Goal: Information Seeking & Learning: Learn about a topic

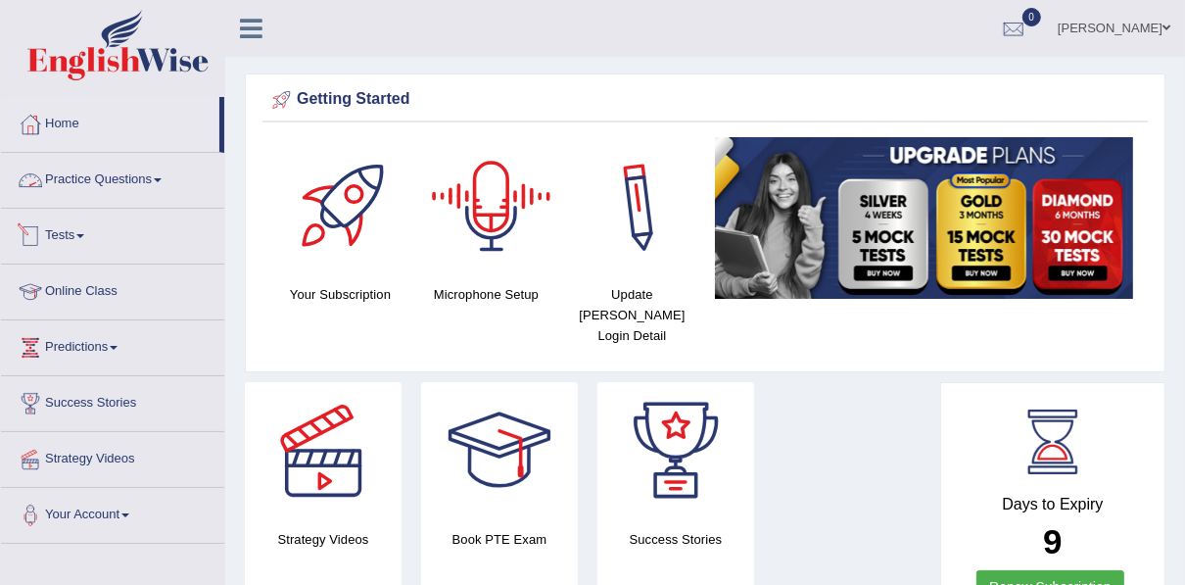
click at [92, 177] on link "Practice Questions" at bounding box center [112, 177] width 223 height 49
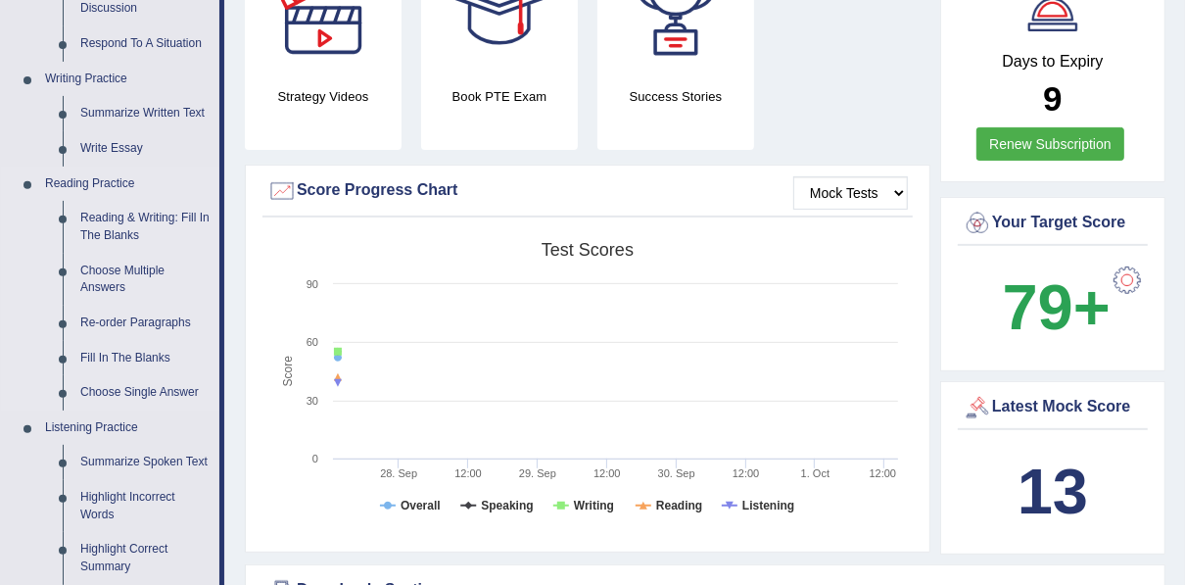
scroll to position [470, 0]
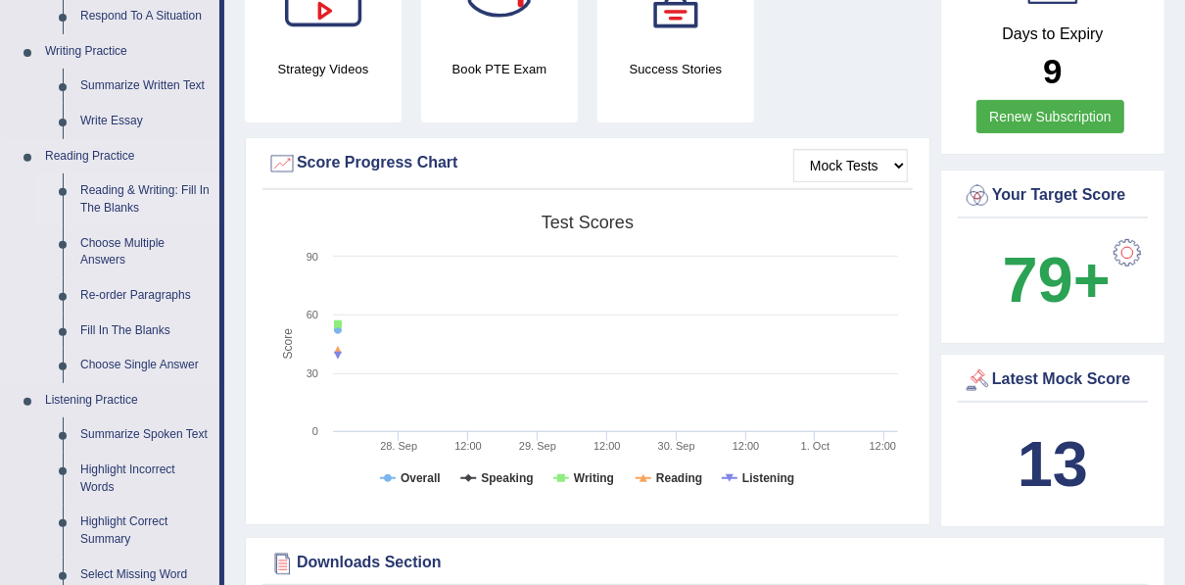
click at [106, 198] on link "Reading & Writing: Fill In The Blanks" at bounding box center [145, 199] width 148 height 52
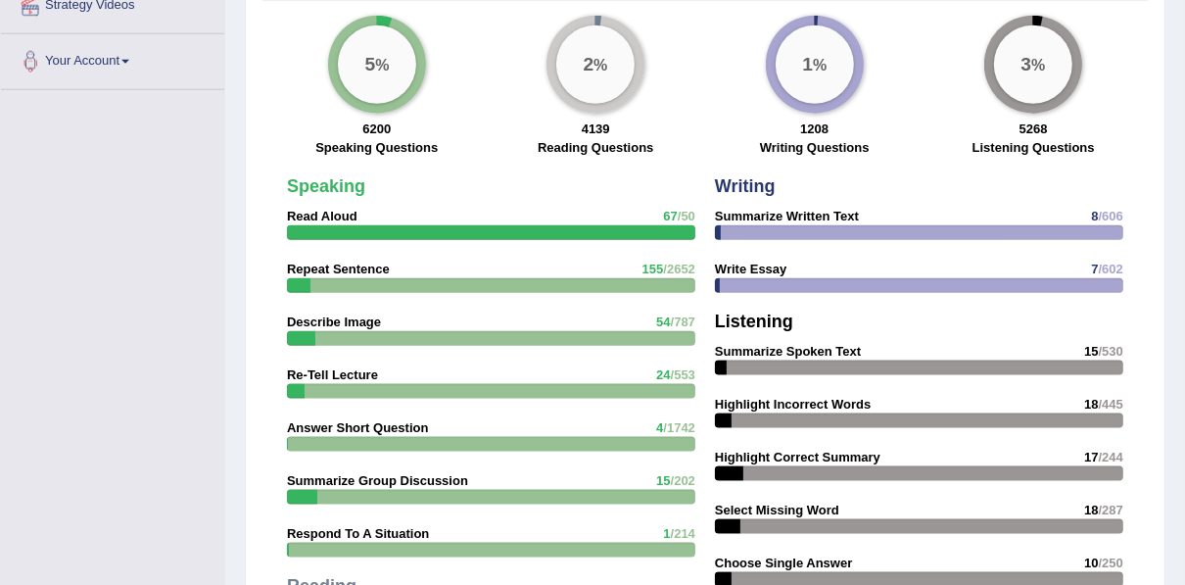
scroll to position [1503, 0]
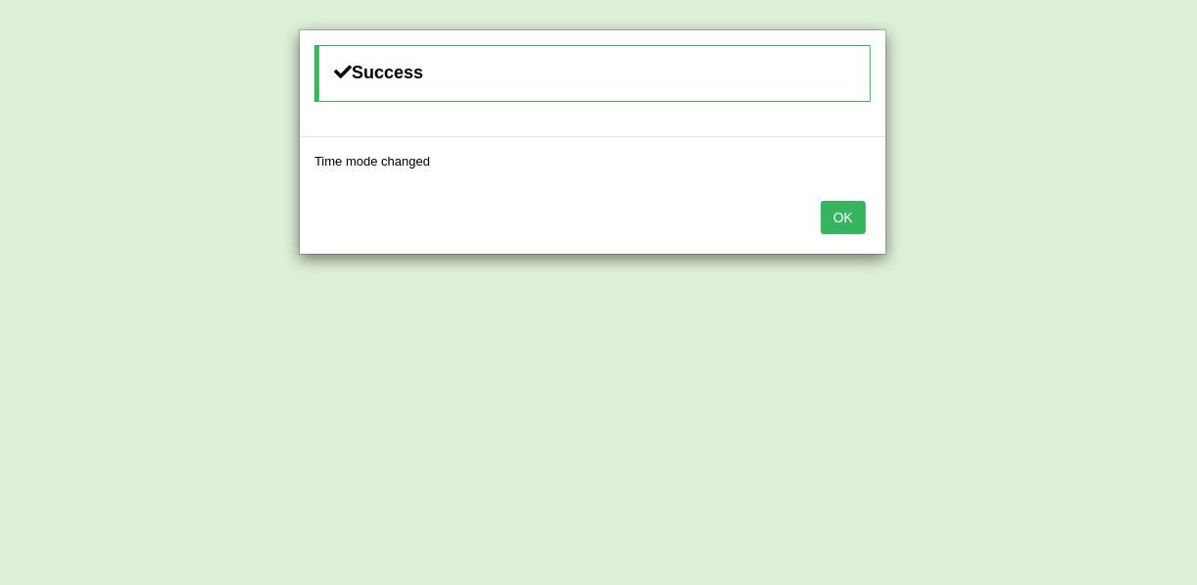
click at [851, 211] on button "OK" at bounding box center [843, 217] width 45 height 33
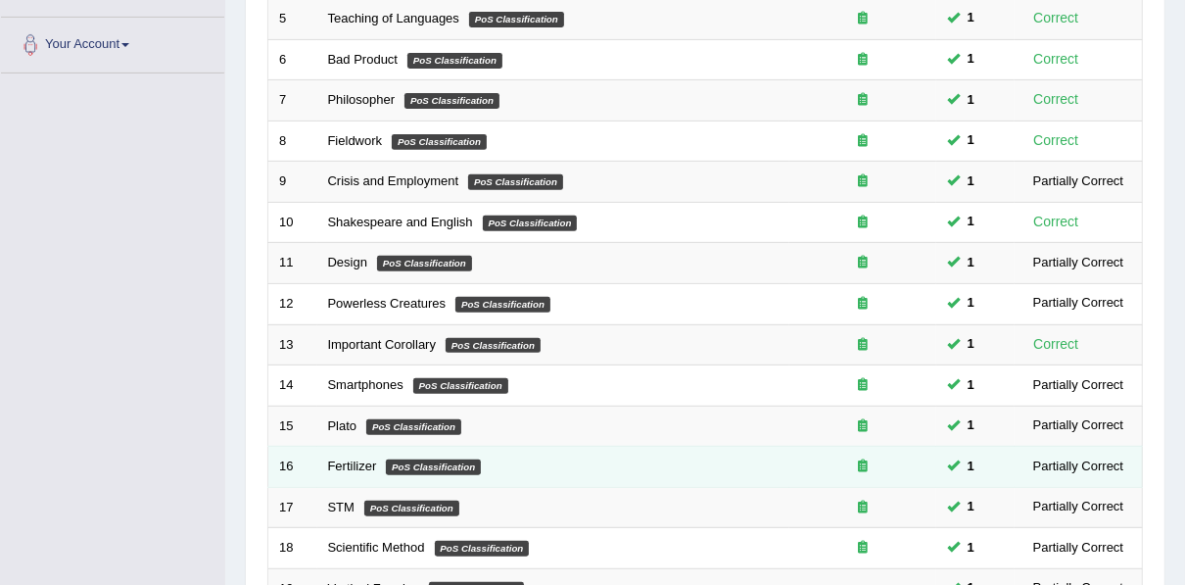
scroll to position [703, 0]
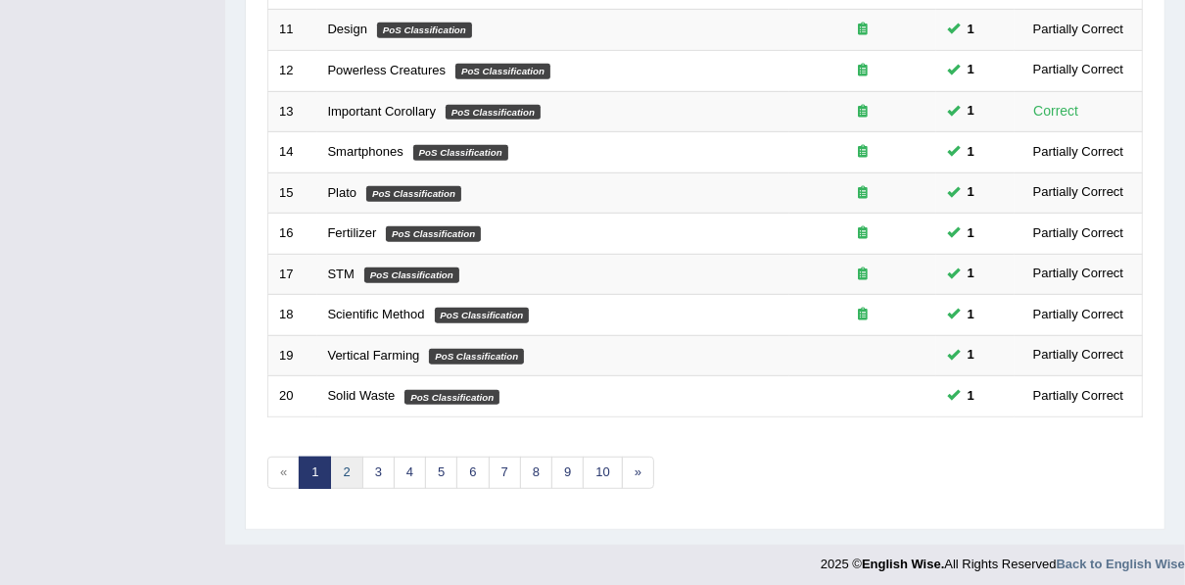
click at [345, 466] on link "2" at bounding box center [346, 472] width 32 height 32
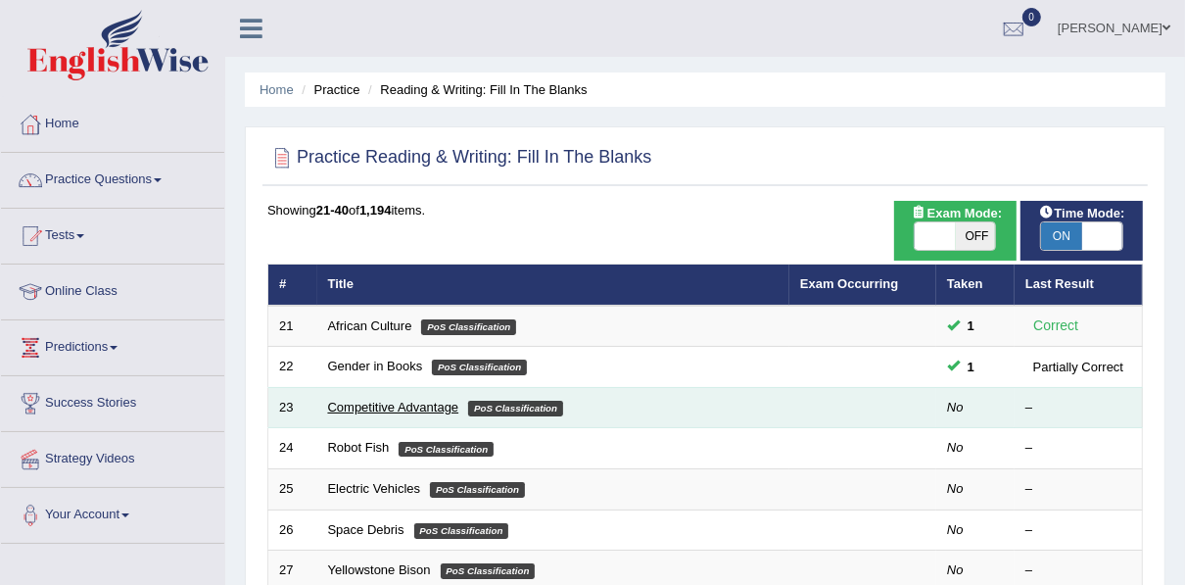
click at [424, 404] on link "Competitive Advantage" at bounding box center [393, 407] width 131 height 15
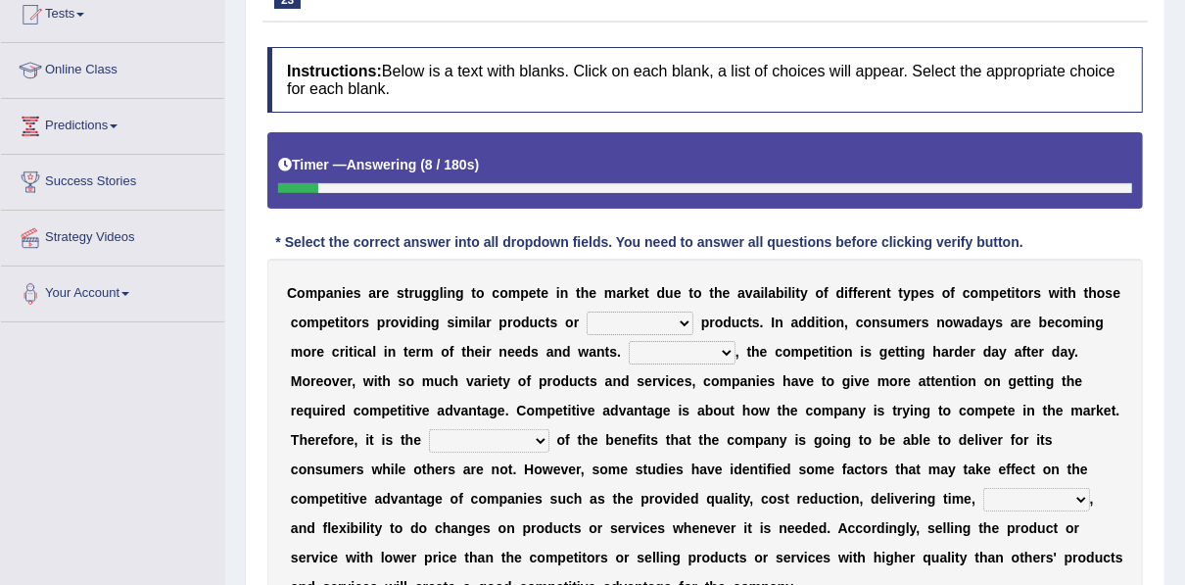
scroll to position [235, 0]
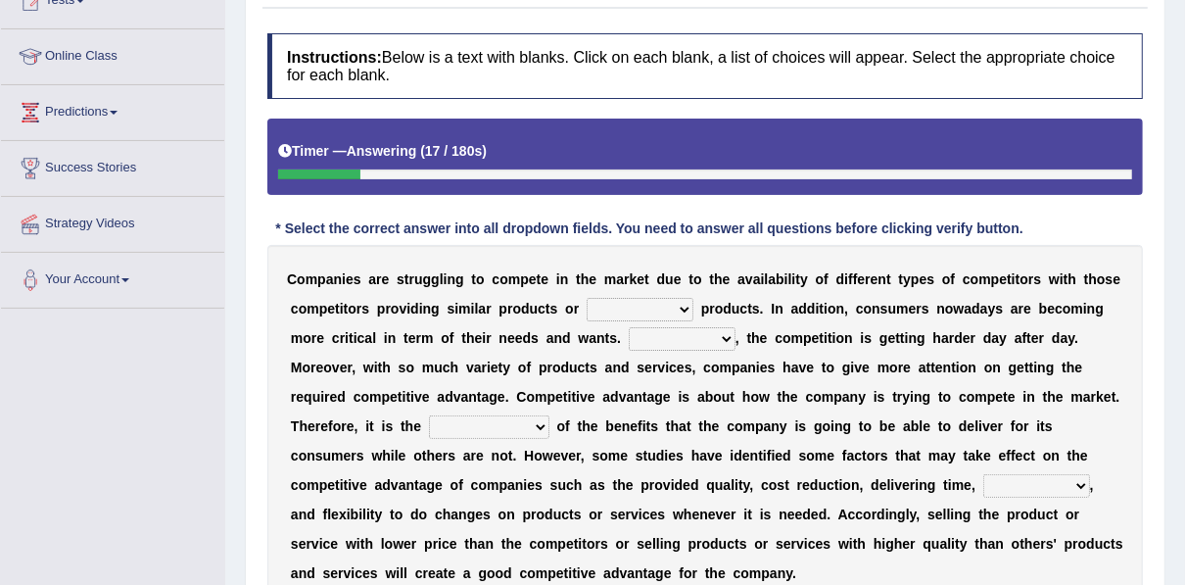
click at [605, 303] on select "constitution restitution substitution institution" at bounding box center [640, 310] width 107 height 24
select select "substitution"
click at [587, 298] on select "constitution restitution substitution institution" at bounding box center [640, 310] width 107 height 24
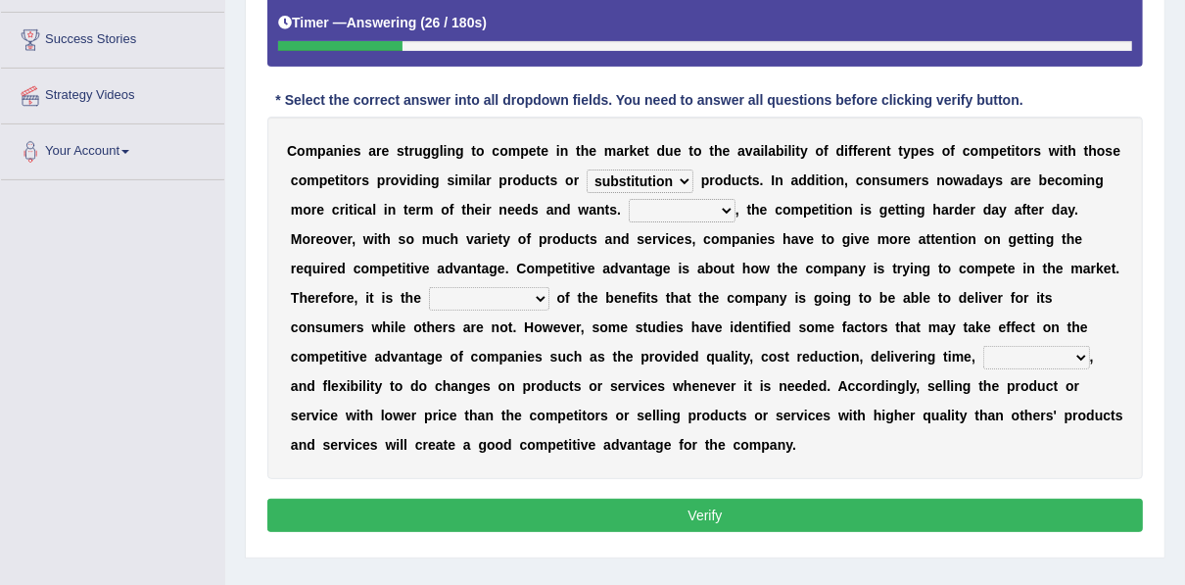
scroll to position [392, 0]
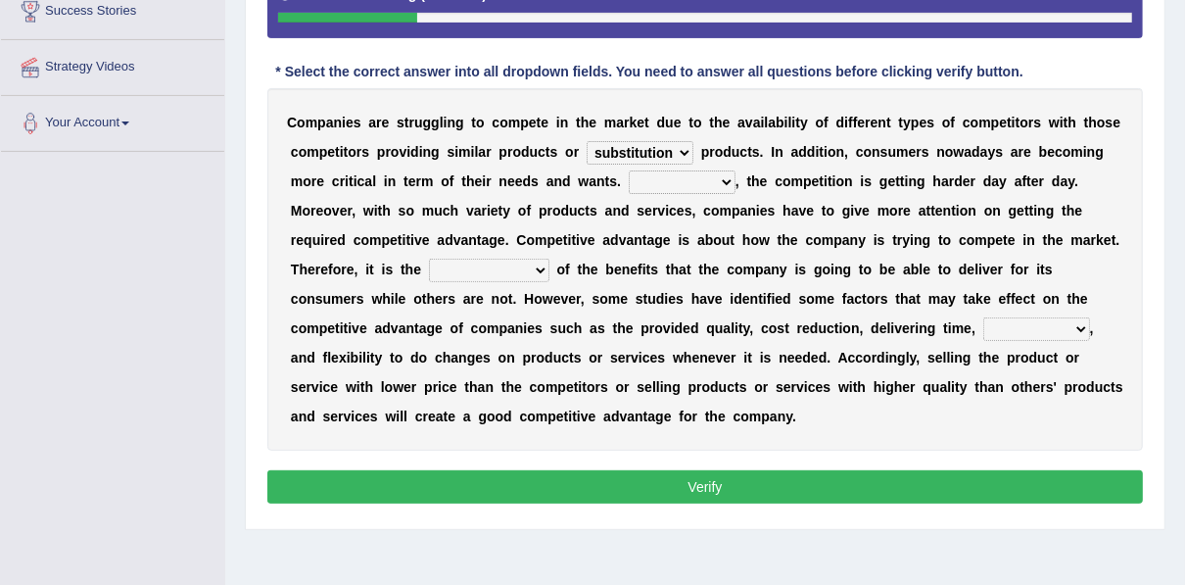
click at [629, 177] on select "However Instead Additionally Therefore" at bounding box center [682, 182] width 107 height 24
select select "However"
click at [629, 170] on select "However Instead Additionally Therefore" at bounding box center [682, 182] width 107 height 24
click at [549, 259] on select "dissemination ordination determination incarnation" at bounding box center [489, 271] width 120 height 24
select select "determination"
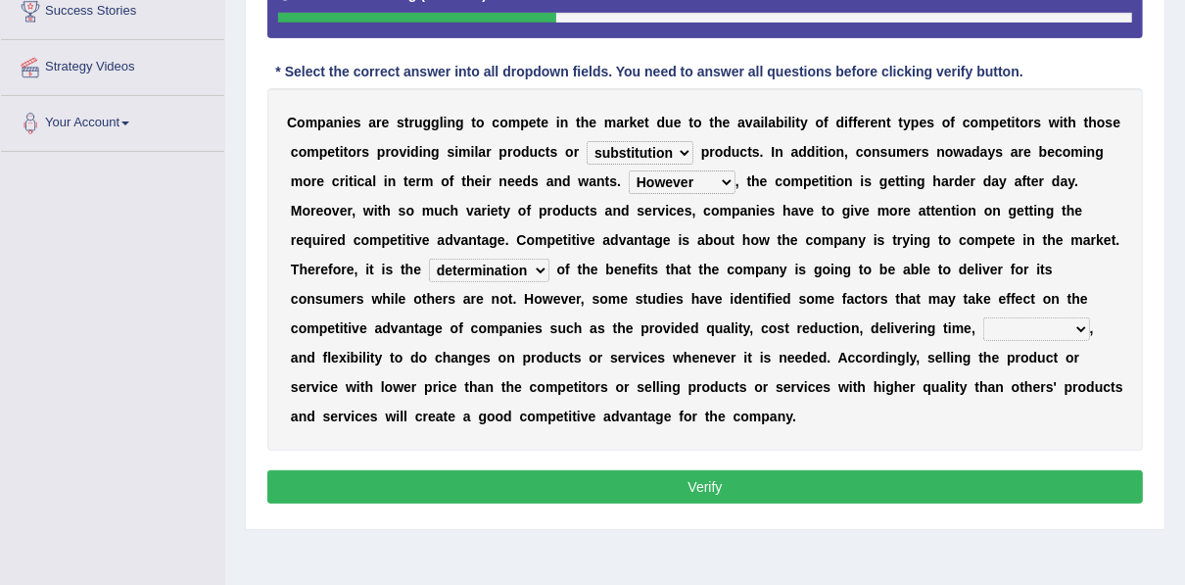
click at [549, 259] on select "dissemination ordination determination incarnation" at bounding box center [489, 271] width 120 height 24
click at [983, 325] on select "captivation aggregation deprivation innovation" at bounding box center [1036, 329] width 107 height 24
select select "captivation"
click at [983, 317] on select "captivation aggregation deprivation innovation" at bounding box center [1036, 329] width 107 height 24
click at [642, 470] on button "Verify" at bounding box center [705, 486] width 876 height 33
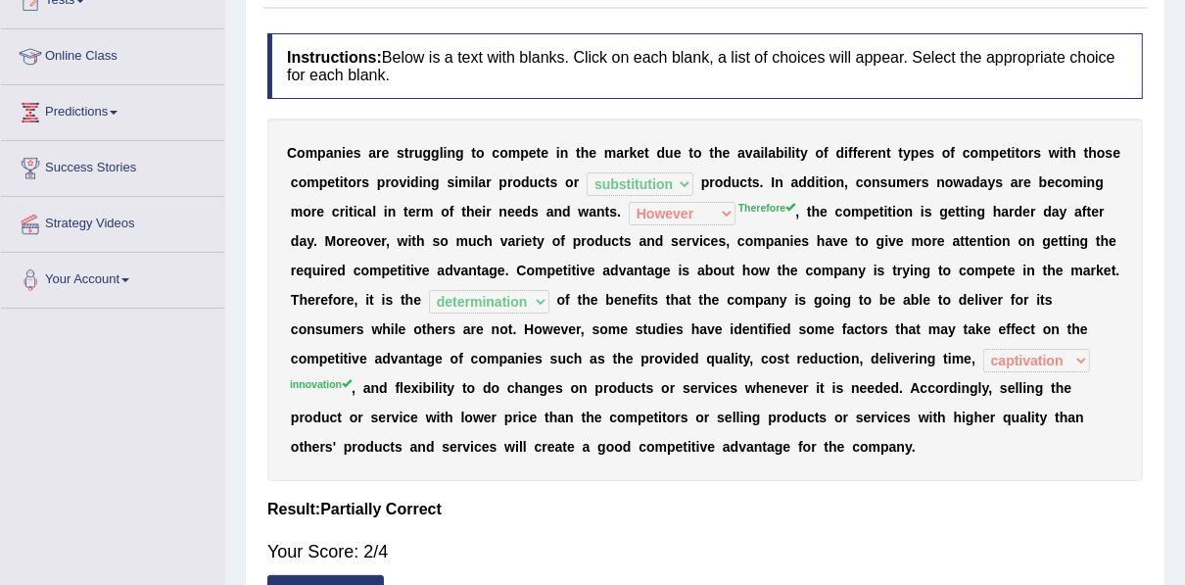
scroll to position [0, 0]
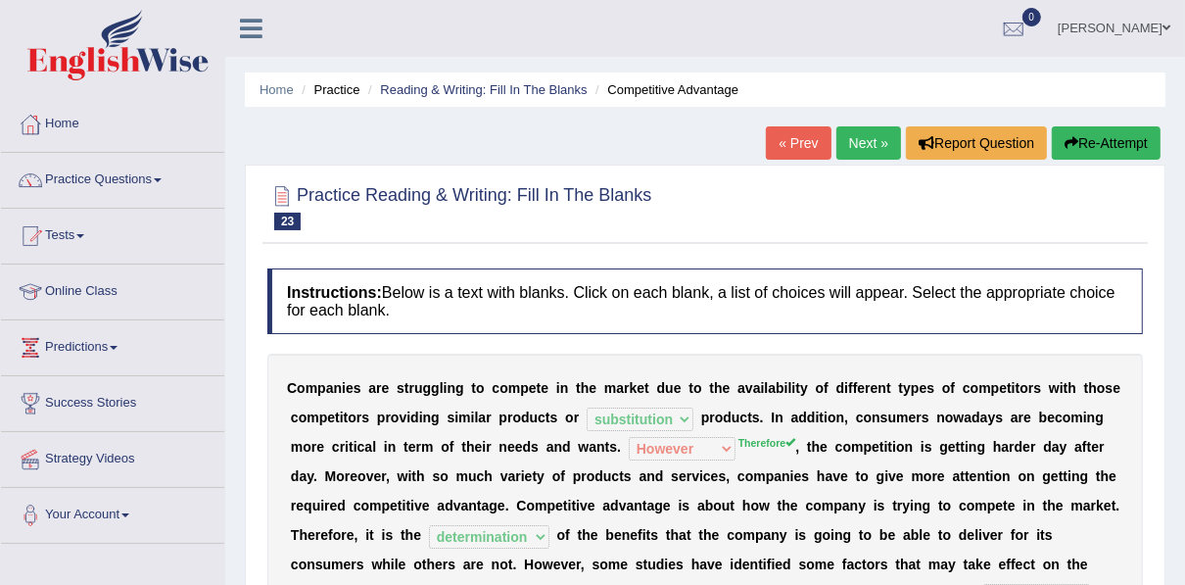
click at [851, 132] on link "Next »" at bounding box center [868, 142] width 65 height 33
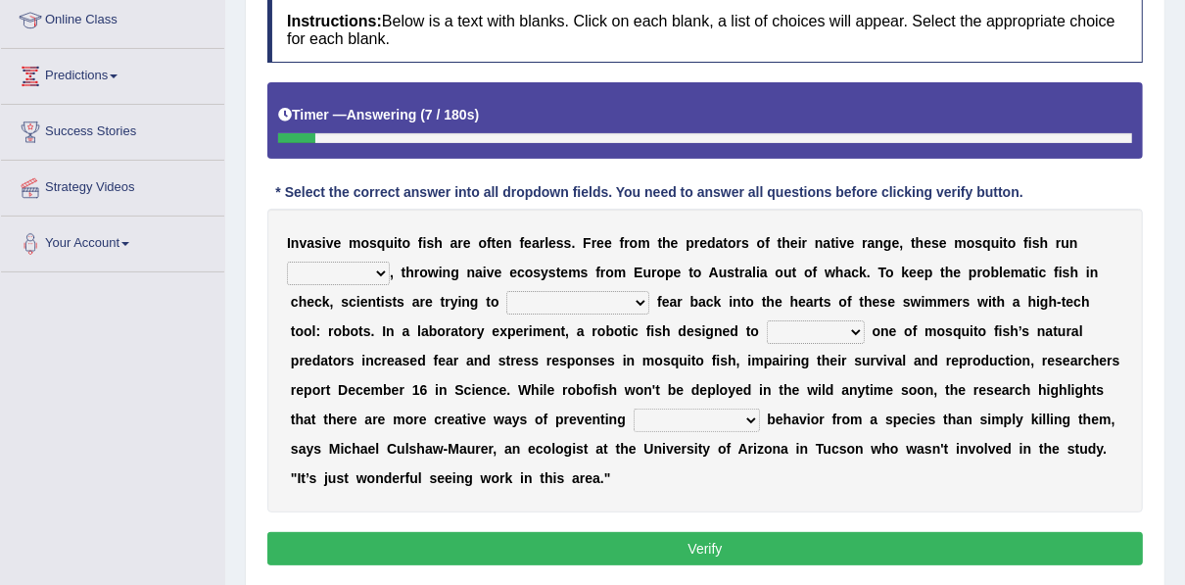
click at [359, 270] on select "occupant flippant rampant concordant" at bounding box center [338, 273] width 103 height 24
select select "rampant"
click at [287, 261] on select "occupant flippant rampant concordant" at bounding box center [338, 273] width 103 height 24
click at [506, 298] on select "accept spike strike drake" at bounding box center [577, 303] width 143 height 24
select select "spike"
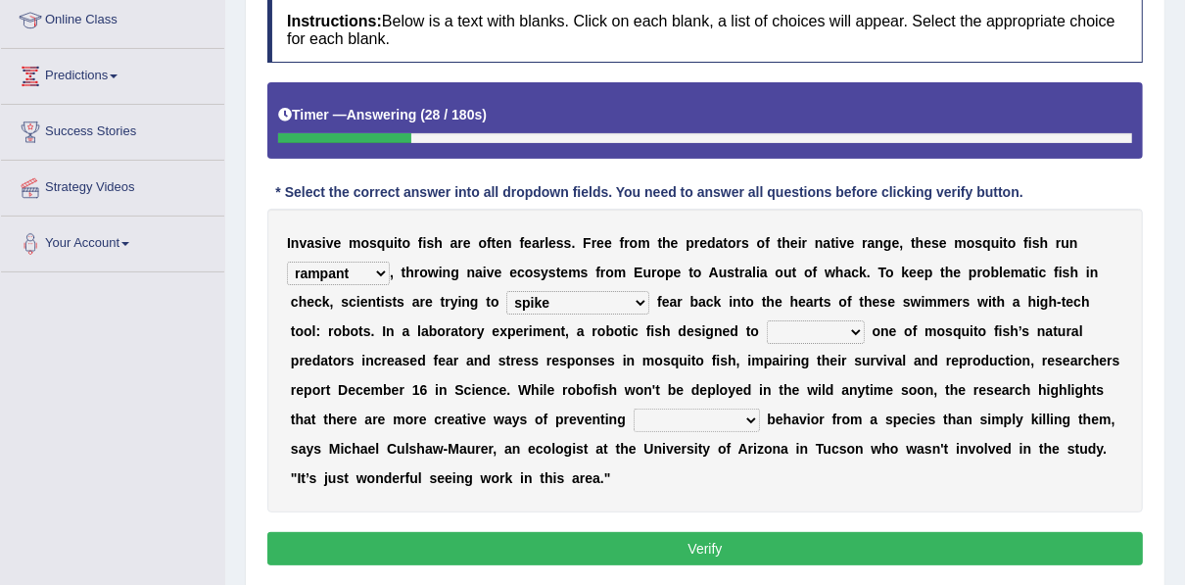
click at [506, 291] on select "accept spike strike drake" at bounding box center [577, 303] width 143 height 24
click at [506, 296] on select "accept spike strike drake" at bounding box center [577, 303] width 143 height 24
click at [506, 291] on select "accept spike strike drake" at bounding box center [577, 303] width 143 height 24
click at [767, 328] on select "bequest mimic battle conquest" at bounding box center [816, 332] width 98 height 24
select select "mimic"
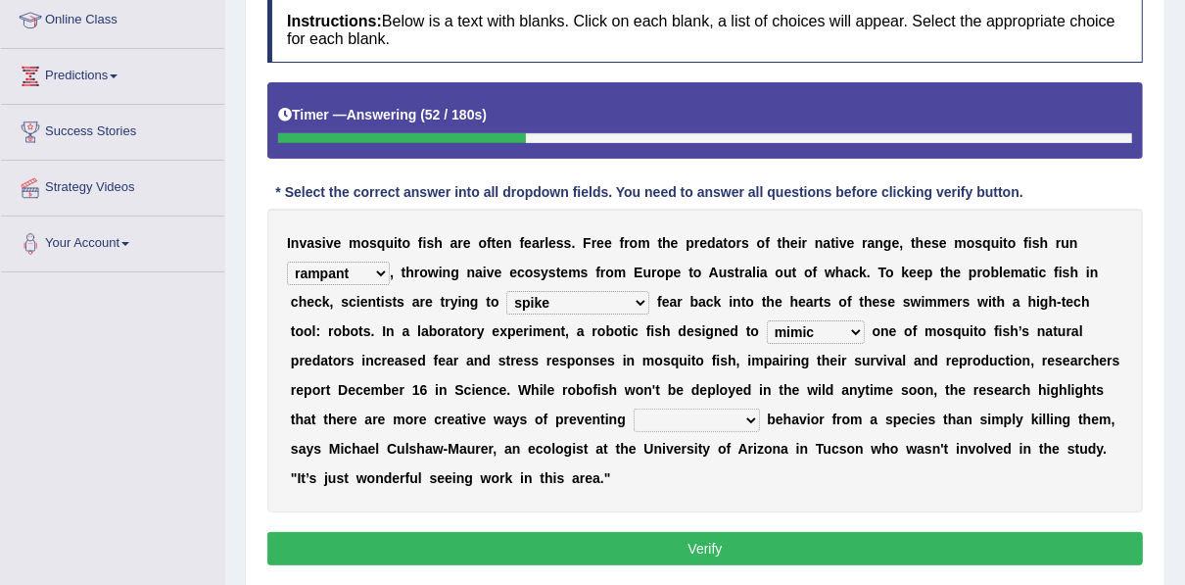
click at [767, 320] on select "bequest mimic battle conquest" at bounding box center [816, 332] width 98 height 24
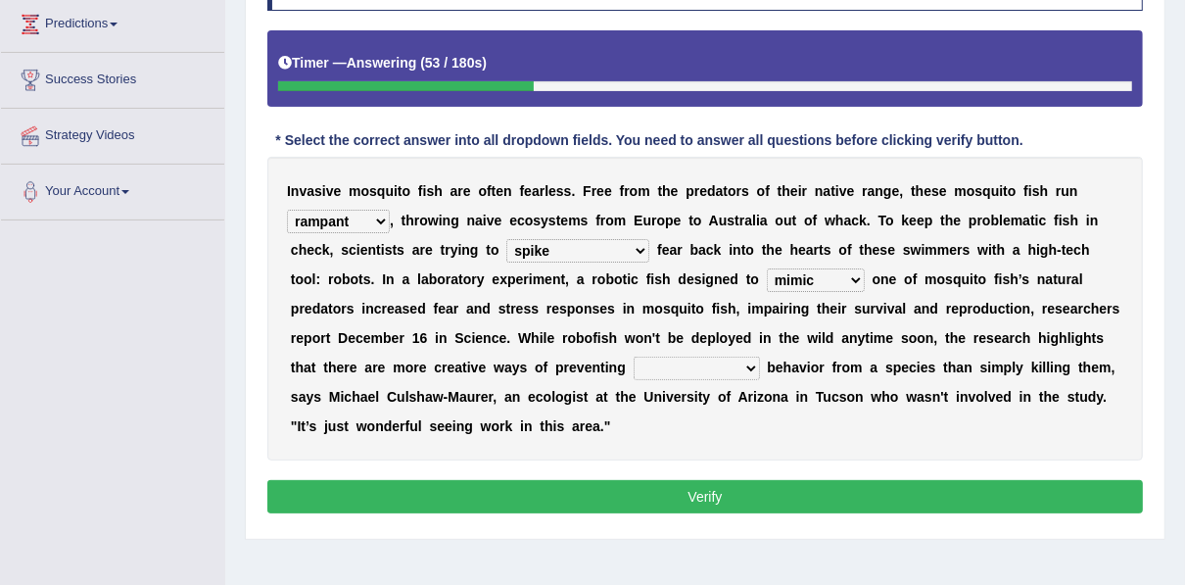
scroll to position [428, 0]
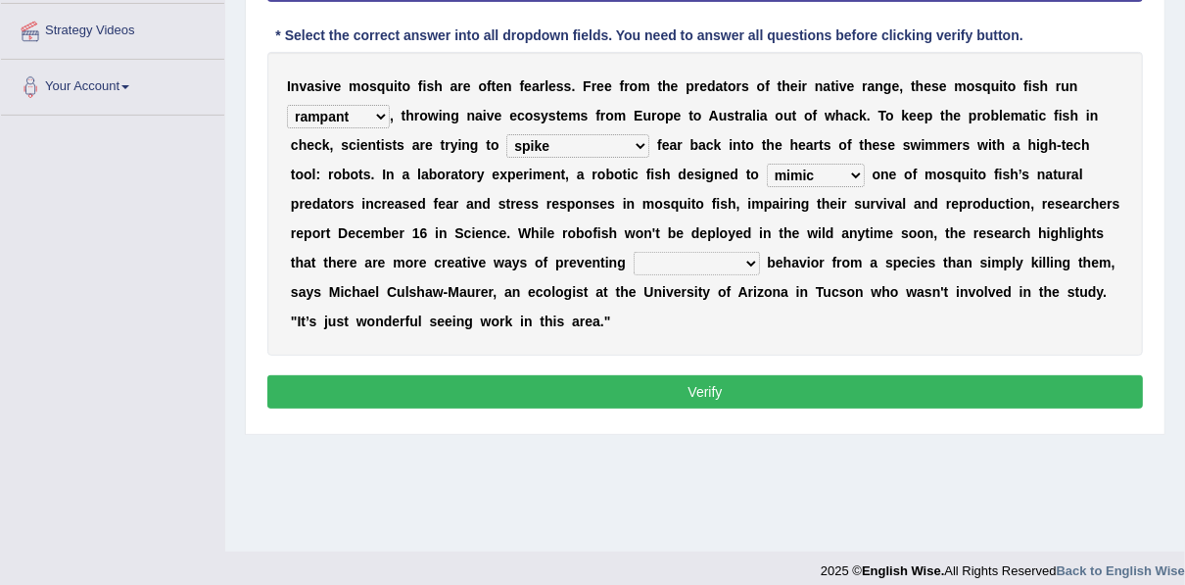
click at [634, 255] on select "unprivileged unprecedented uncharted unwanted" at bounding box center [697, 264] width 126 height 24
click at [634, 252] on select "unprivileged unprecedented uncharted unwanted" at bounding box center [697, 264] width 126 height 24
click at [634, 265] on select "unprivileged unprecedented uncharted unwanted" at bounding box center [697, 264] width 126 height 24
select select "unwanted"
click at [634, 252] on select "unprivileged unprecedented uncharted unwanted" at bounding box center [697, 264] width 126 height 24
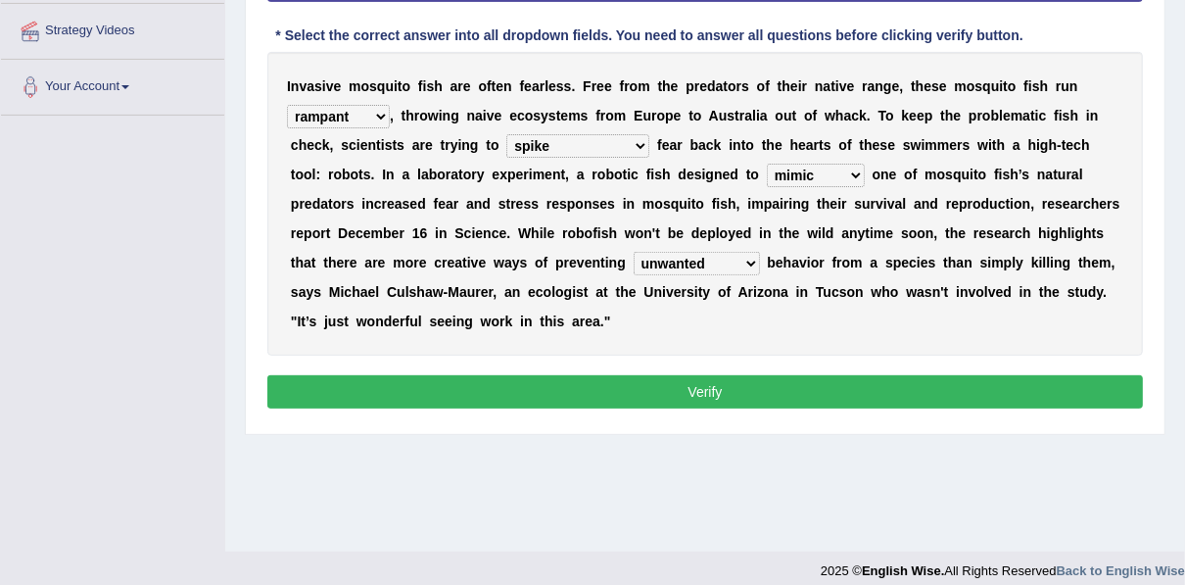
click at [468, 375] on button "Verify" at bounding box center [705, 391] width 876 height 33
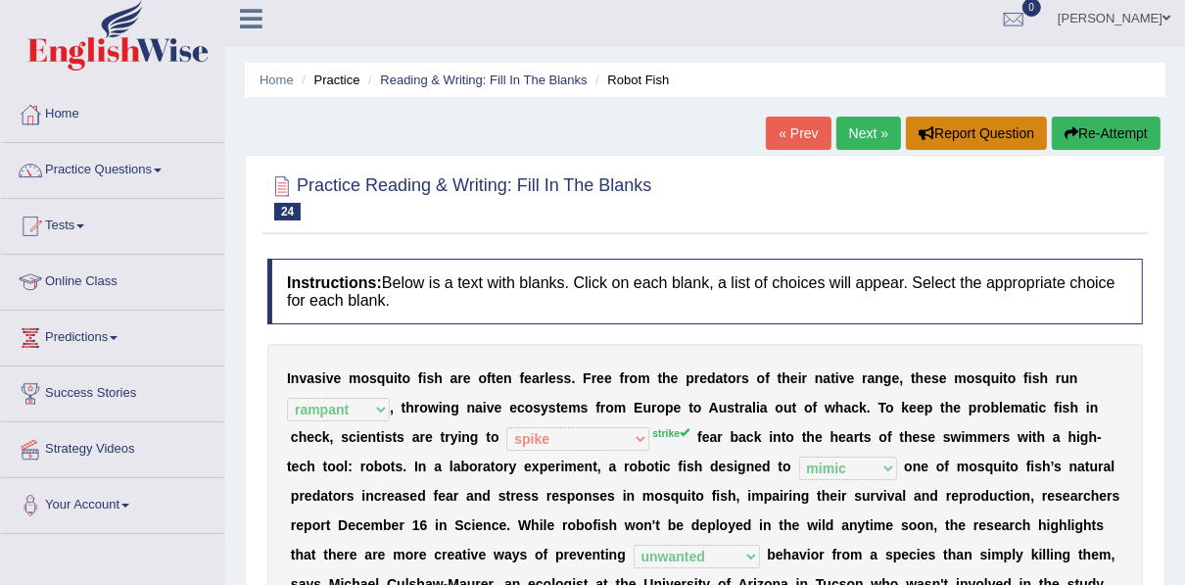
scroll to position [0, 0]
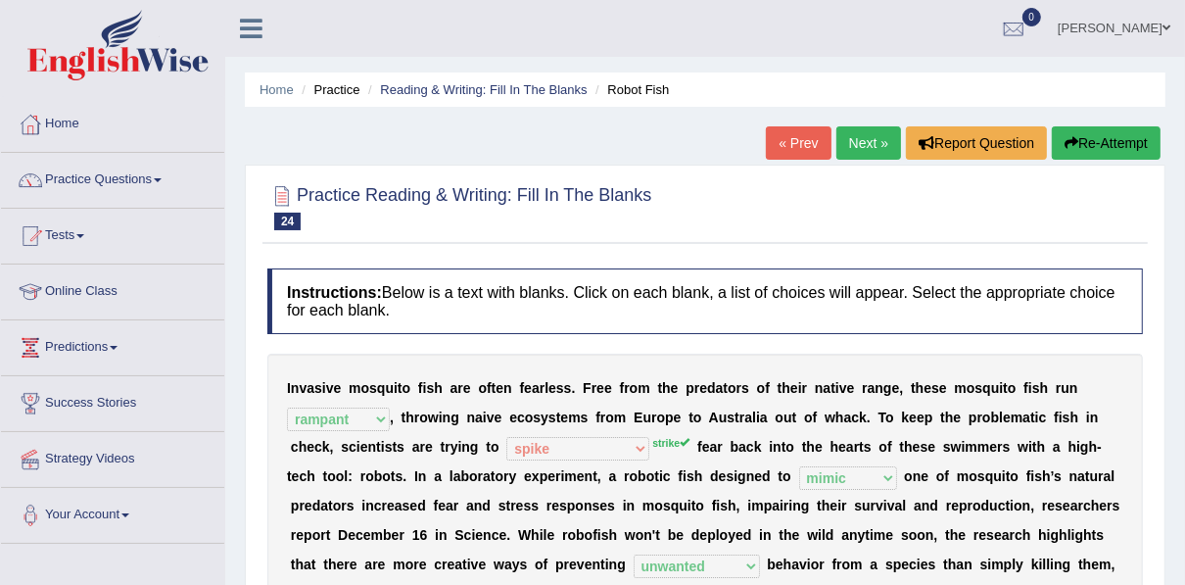
click at [846, 140] on link "Next »" at bounding box center [868, 142] width 65 height 33
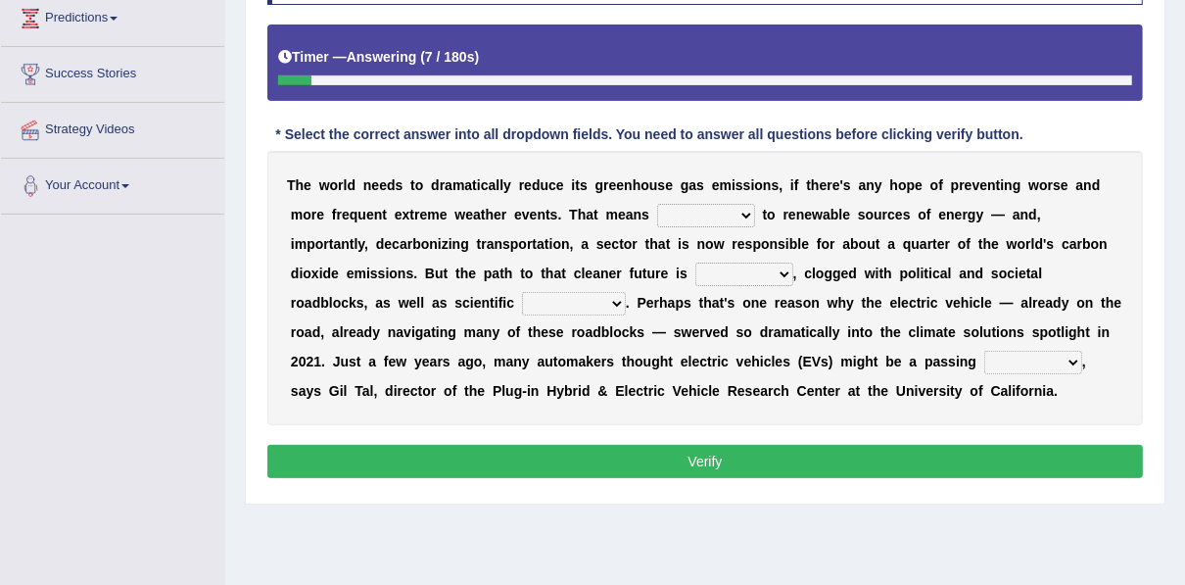
click at [659, 212] on select "grafting drafting crafting shifting" at bounding box center [706, 216] width 98 height 24
select select "shifting"
click at [657, 204] on select "grafting drafting crafting shifting" at bounding box center [706, 216] width 98 height 24
click at [695, 267] on select "daunting daunted daunt dauntless" at bounding box center [744, 274] width 98 height 24
select select "daunting"
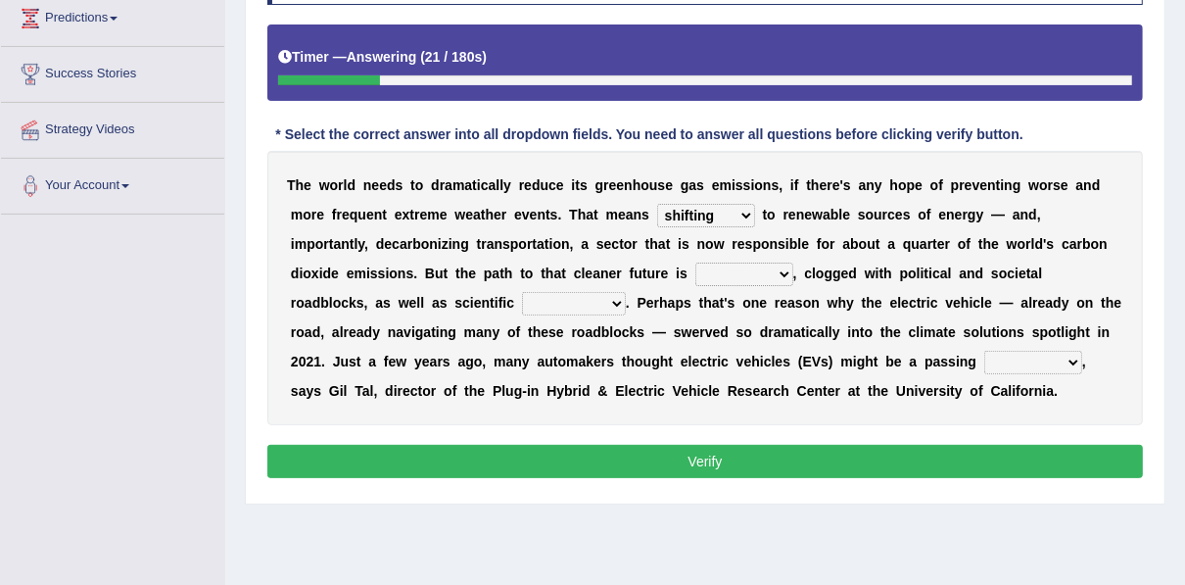
click at [695, 262] on select "daunting daunted daunt dauntless" at bounding box center [744, 274] width 98 height 24
click at [522, 306] on select "spectacles obstacles tentacles receptacles" at bounding box center [574, 304] width 104 height 24
select select "obstacles"
click at [522, 292] on select "spectacles obstacles tentacles receptacles" at bounding box center [574, 304] width 104 height 24
click at [984, 360] on select "fad gad tad lad" at bounding box center [1033, 363] width 98 height 24
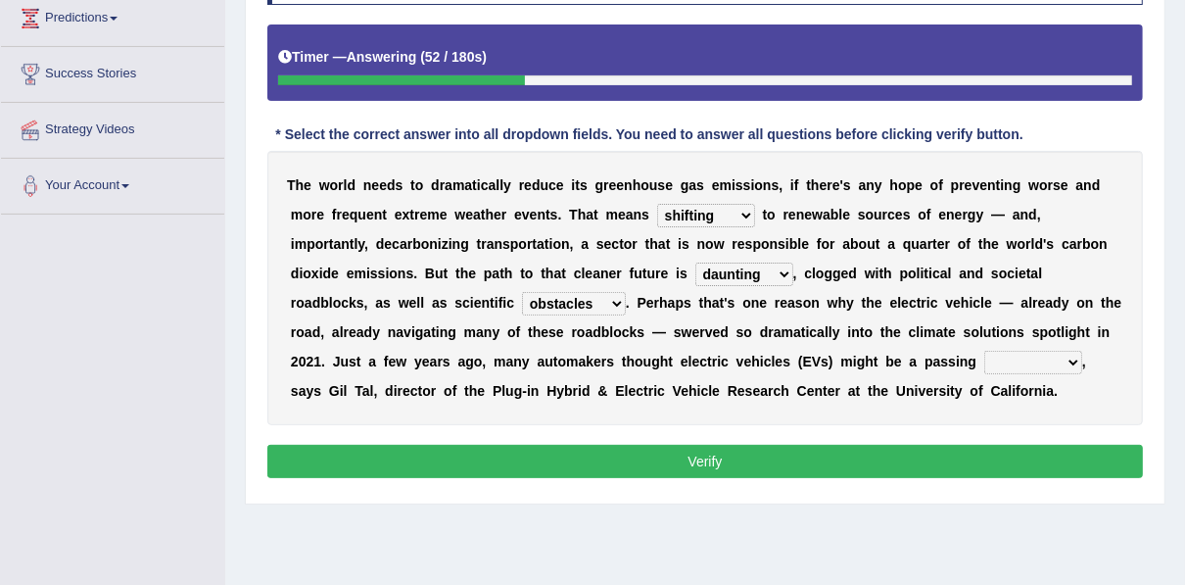
select select "fad"
click at [984, 351] on select "fad gad tad lad" at bounding box center [1033, 363] width 98 height 24
click at [703, 459] on button "Verify" at bounding box center [705, 461] width 876 height 33
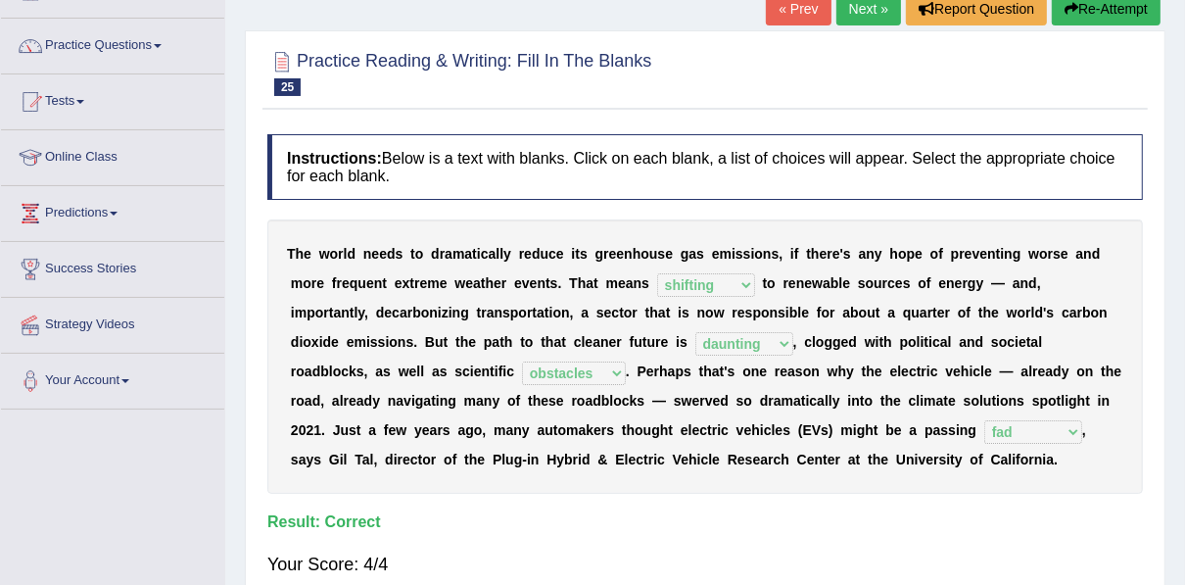
scroll to position [94, 0]
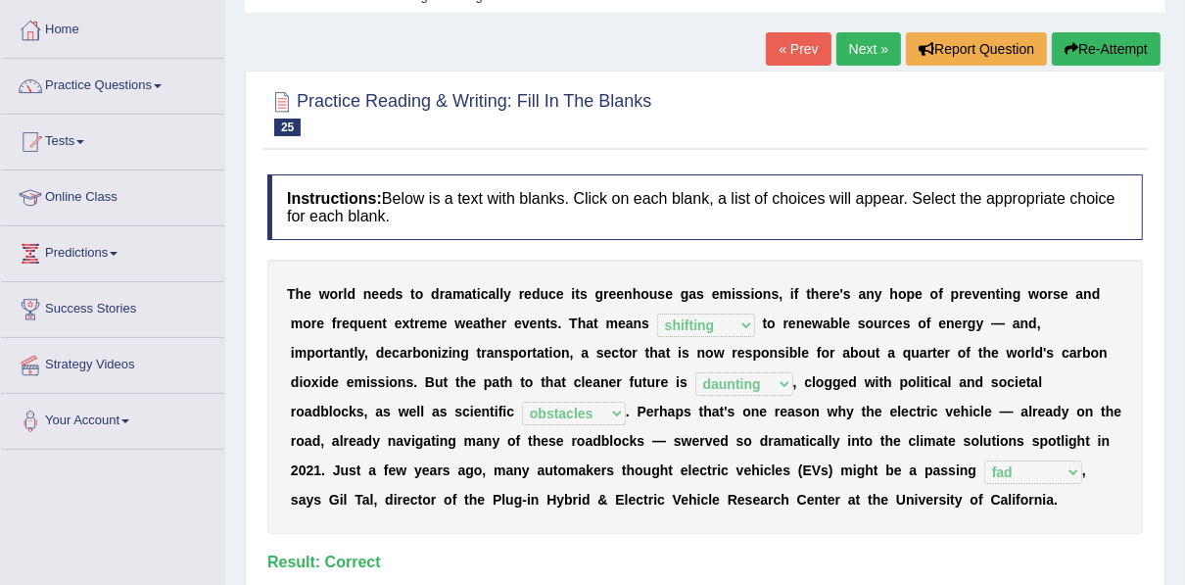
click at [856, 37] on link "Next »" at bounding box center [868, 48] width 65 height 33
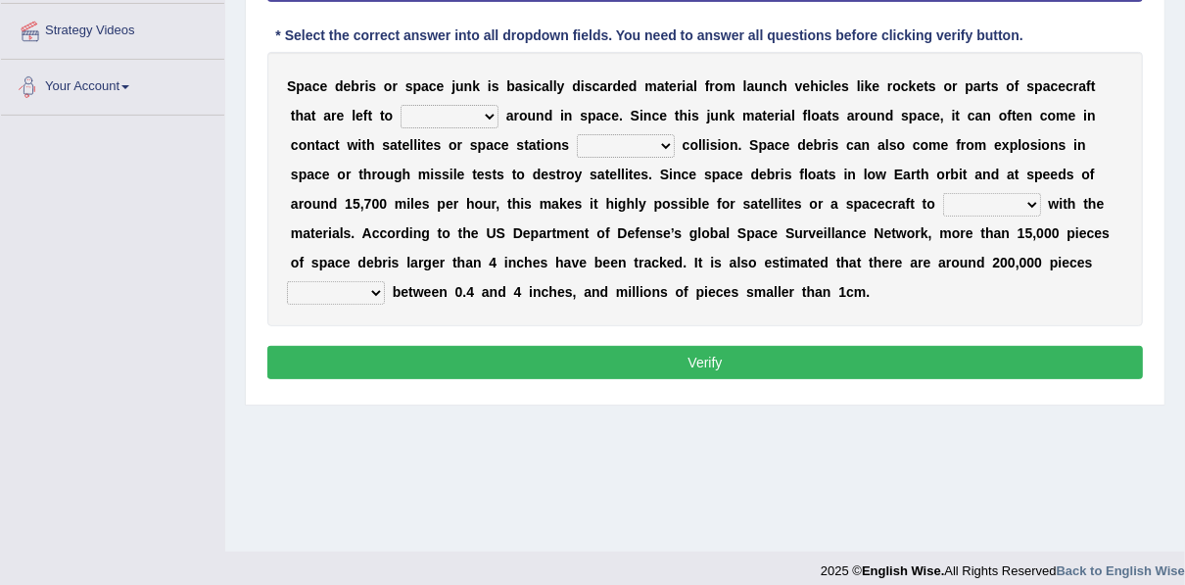
click at [401, 119] on select "twist center roam loll" at bounding box center [450, 117] width 98 height 24
click at [401, 105] on select "twist center roam loll" at bounding box center [450, 117] width 98 height 24
click at [401, 112] on select "twist center roam loll" at bounding box center [450, 117] width 98 height 24
select select "roam"
click at [401, 105] on select "twist center roam loll" at bounding box center [450, 117] width 98 height 24
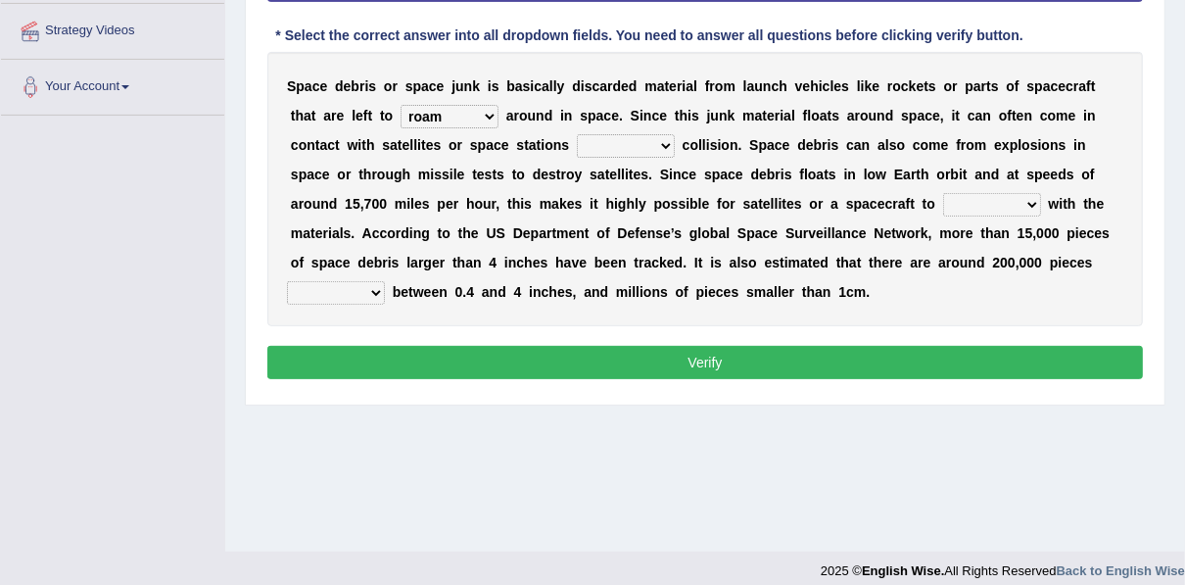
click at [577, 147] on select "risks risk risked risking" at bounding box center [626, 146] width 98 height 24
click at [577, 134] on select "risks risk risked risking" at bounding box center [626, 146] width 98 height 24
select select "risking"
click at [577, 134] on select "risks risk risked risking" at bounding box center [626, 146] width 98 height 24
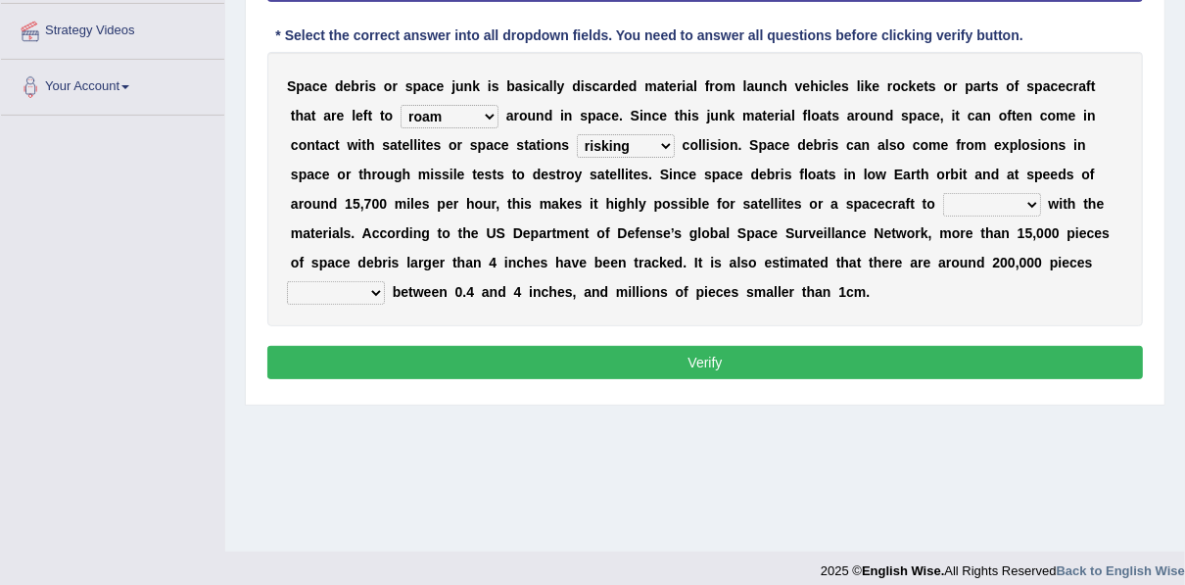
click at [943, 208] on select "collect collate collide collocate" at bounding box center [992, 205] width 98 height 24
select select "collide"
click at [943, 193] on select "collect collate collide collocate" at bounding box center [992, 205] width 98 height 24
click at [385, 281] on select "sized sizing size sizes" at bounding box center [336, 293] width 98 height 24
select select "sized"
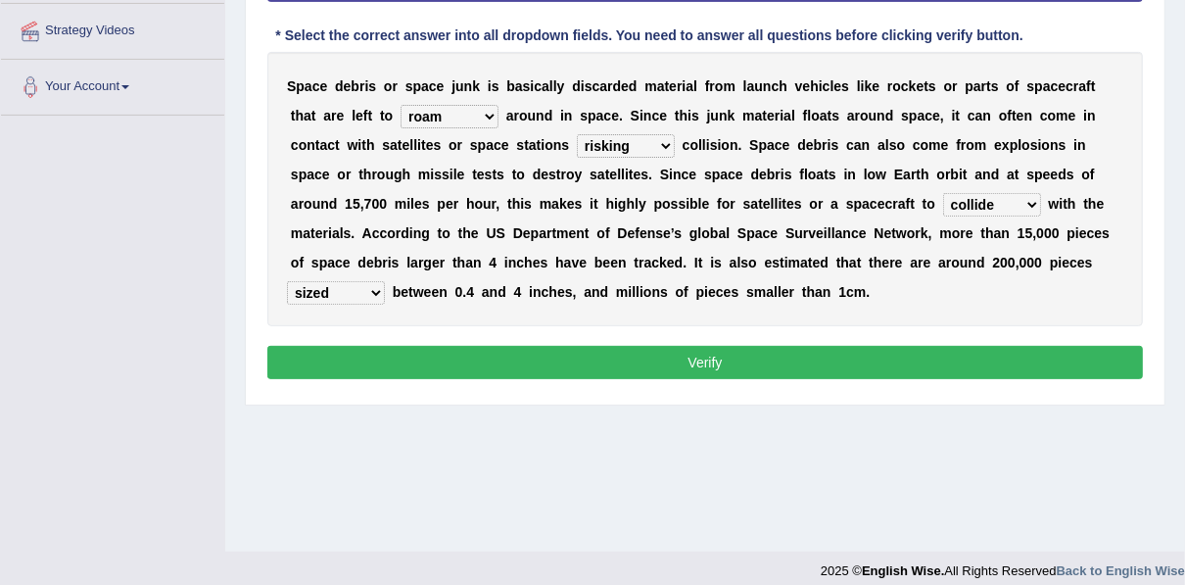
click at [385, 281] on select "sized sizing size sizes" at bounding box center [336, 293] width 98 height 24
click at [786, 350] on button "Verify" at bounding box center [705, 362] width 876 height 33
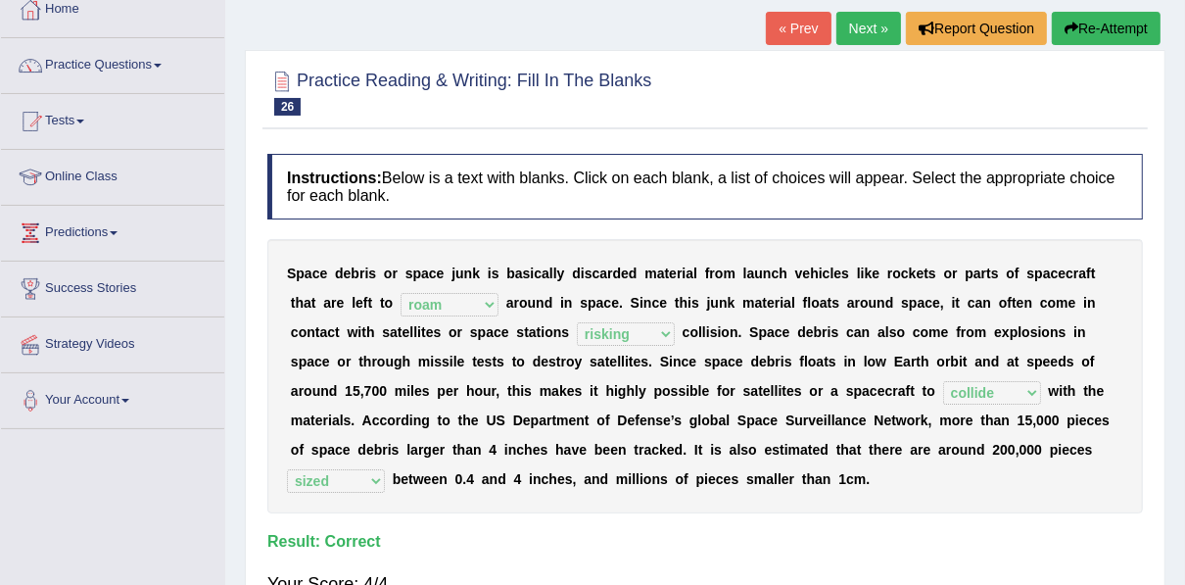
scroll to position [36, 0]
